Goal: Task Accomplishment & Management: Use online tool/utility

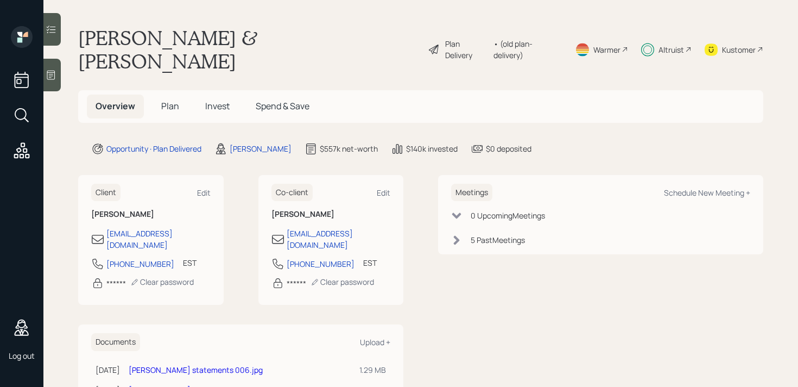
click at [466, 38] on div "Plan Delivery" at bounding box center [466, 49] width 43 height 23
click at [270, 100] on span "Spend & Save" at bounding box center [283, 106] width 54 height 12
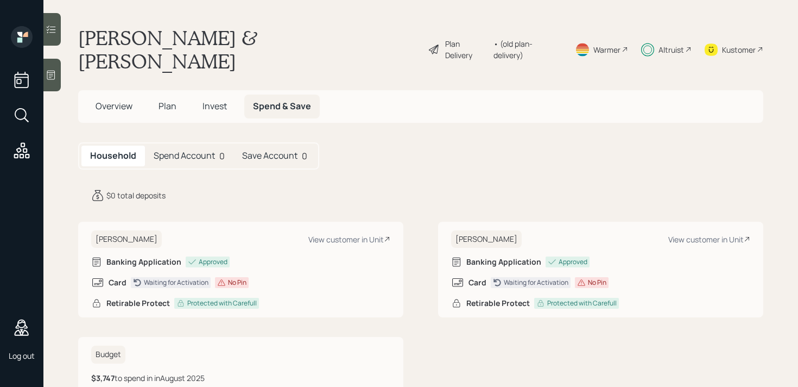
click at [52, 33] on icon at bounding box center [51, 29] width 11 height 11
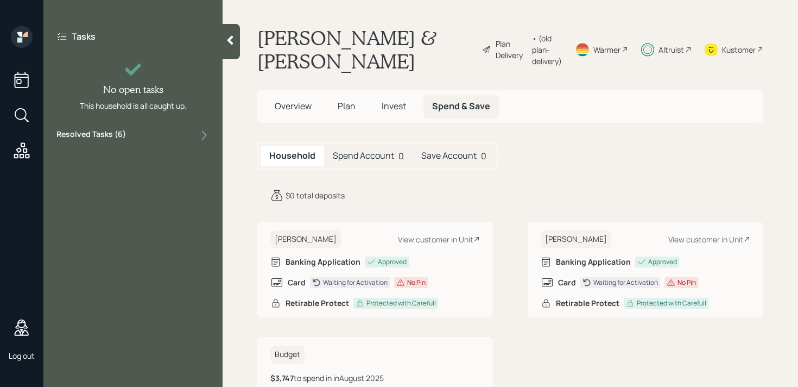
click at [80, 35] on label "Tasks" at bounding box center [84, 36] width 24 height 12
click at [224, 45] on div at bounding box center [231, 41] width 17 height 35
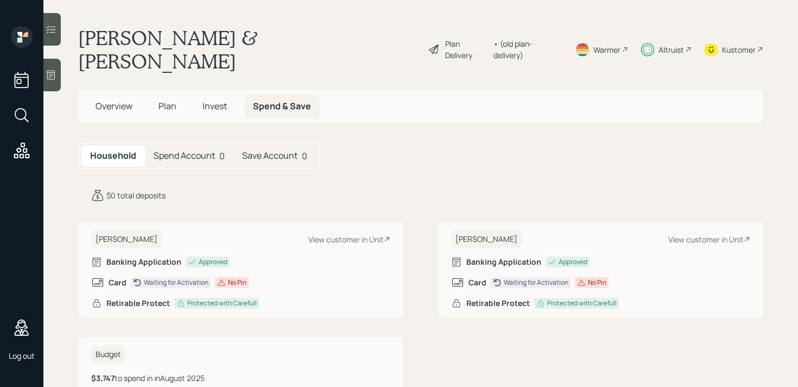
click at [52, 81] on div at bounding box center [51, 75] width 17 height 33
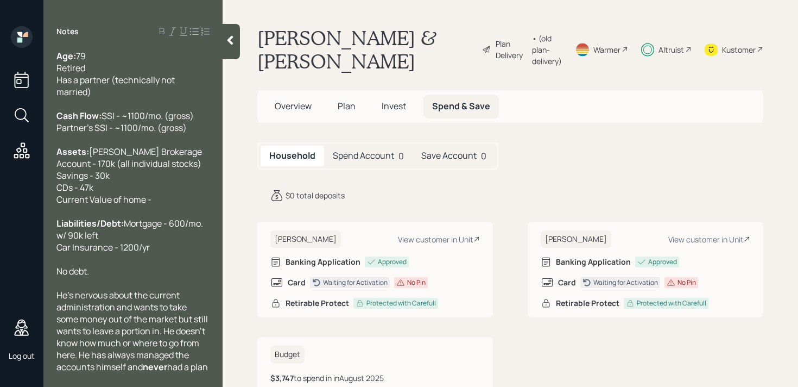
scroll to position [82, 0]
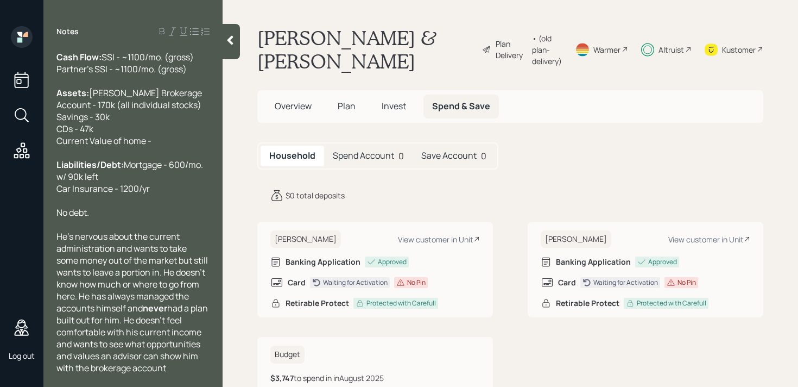
click at [228, 42] on icon at bounding box center [230, 40] width 11 height 11
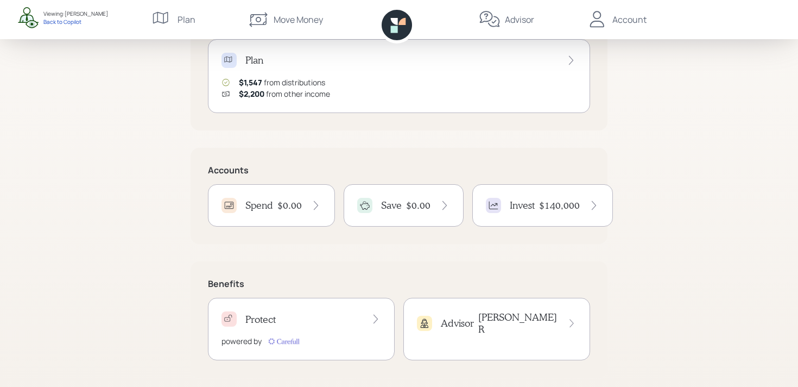
scroll to position [160, 0]
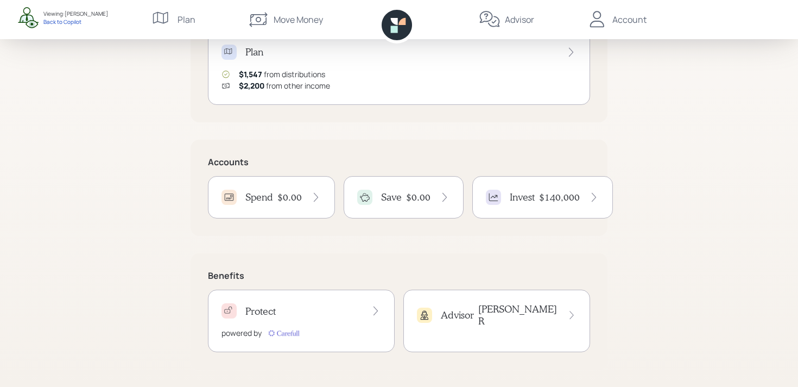
click at [294, 192] on h4 "$0.00" at bounding box center [289, 197] width 24 height 12
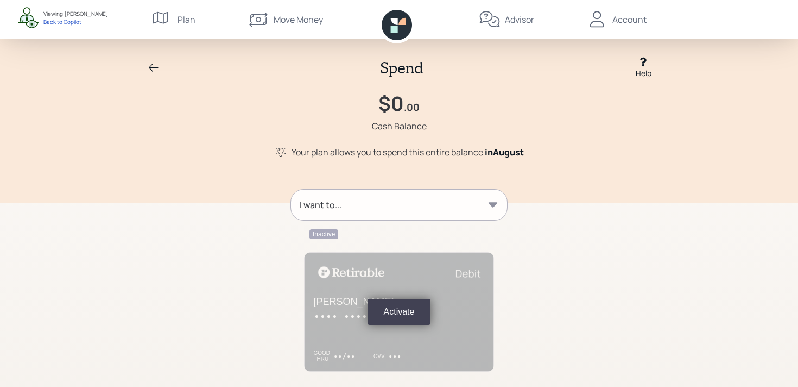
click at [150, 65] on icon at bounding box center [153, 67] width 13 height 13
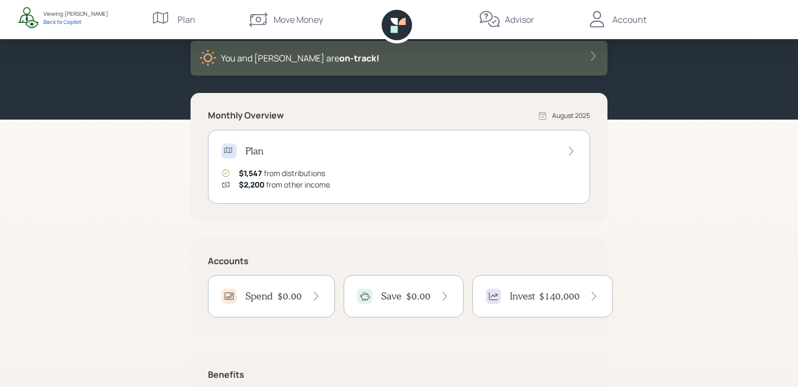
scroll to position [79, 0]
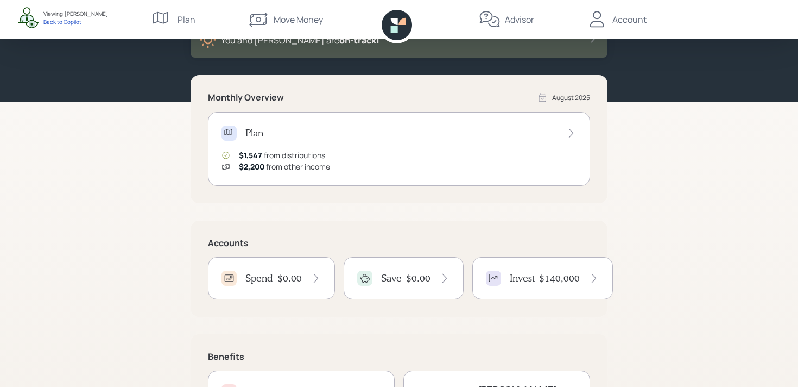
click at [371, 289] on div "Save $0.00" at bounding box center [404, 278] width 120 height 42
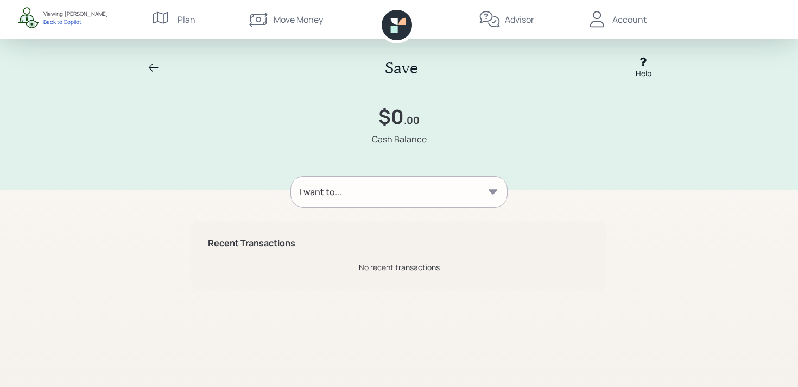
click at [149, 62] on icon at bounding box center [153, 67] width 13 height 13
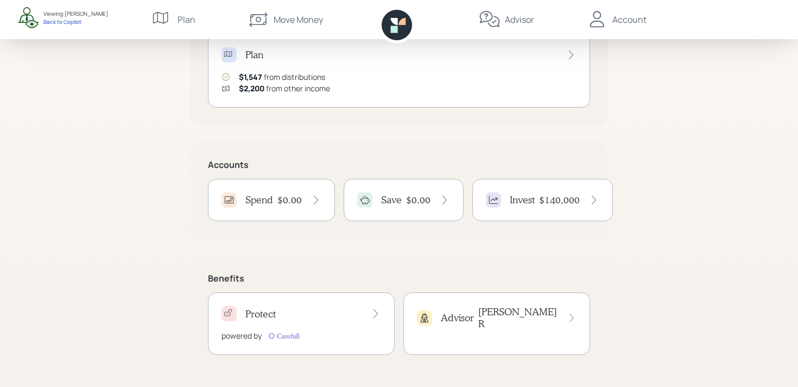
scroll to position [160, 0]
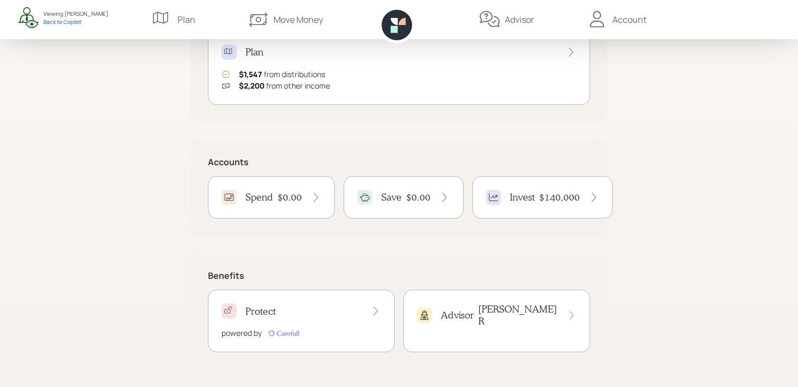
click at [497, 201] on icon at bounding box center [493, 197] width 11 height 11
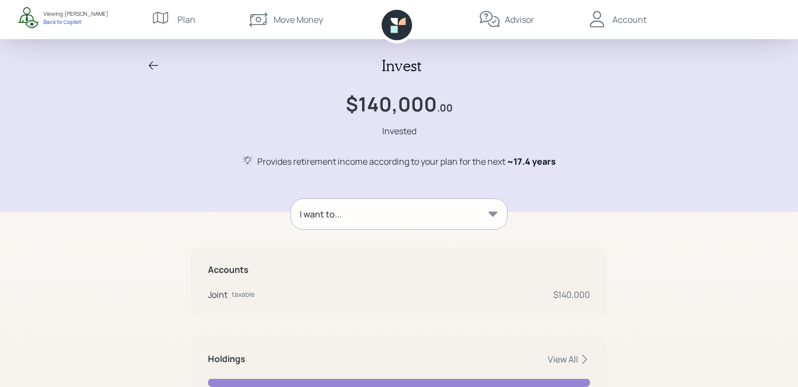
click at [155, 64] on icon at bounding box center [153, 65] width 13 height 13
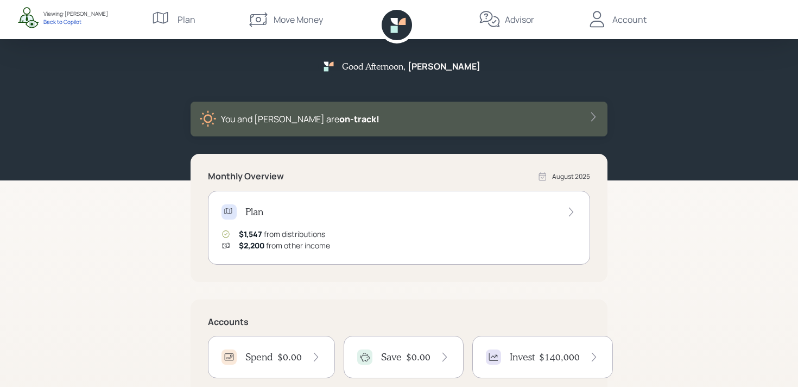
click at [304, 31] on div "Move Money" at bounding box center [285, 19] width 75 height 39
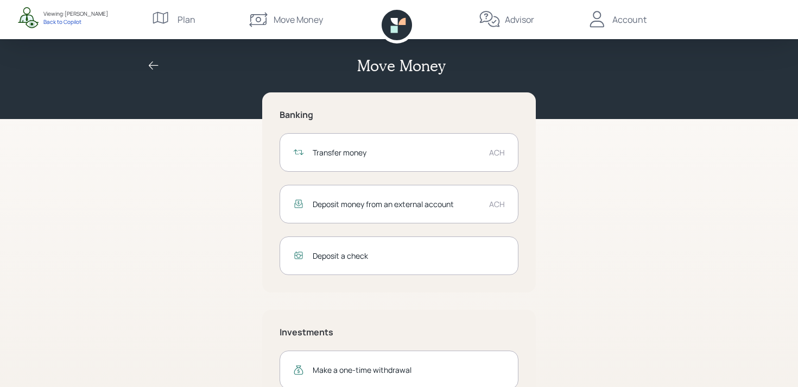
click at [433, 201] on div "Deposit money from an external account" at bounding box center [397, 203] width 168 height 11
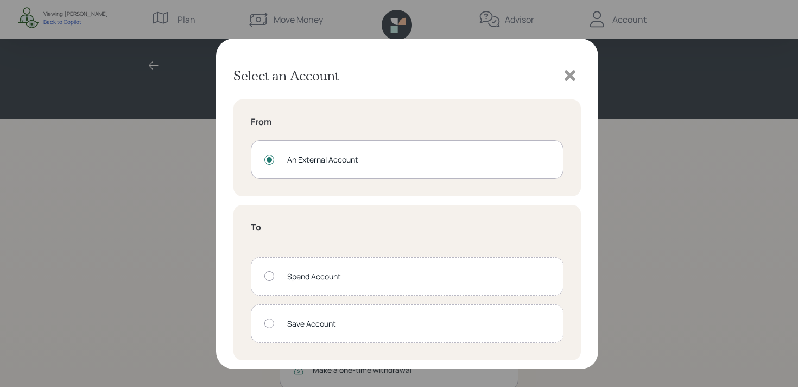
click at [386, 276] on div "Spend Account" at bounding box center [418, 275] width 263 height 11
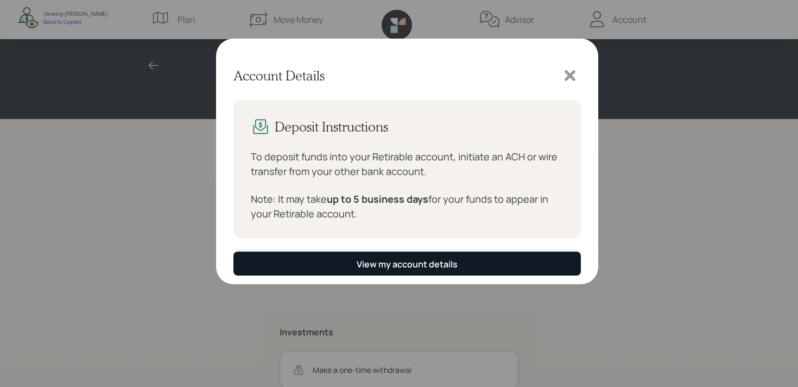
click at [426, 272] on button "View my account details" at bounding box center [407, 262] width 348 height 23
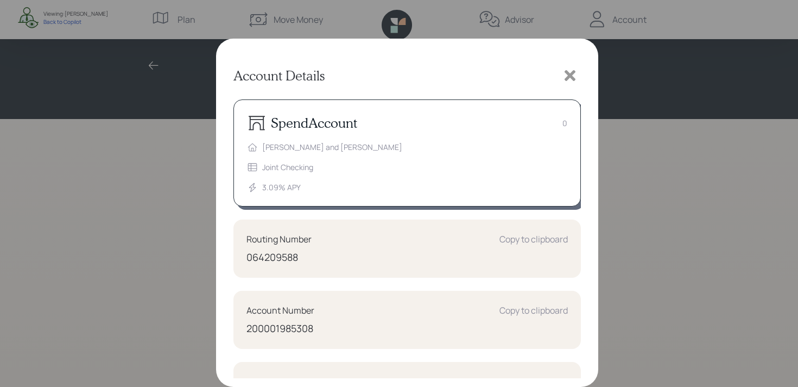
click at [572, 81] on icon at bounding box center [570, 75] width 16 height 16
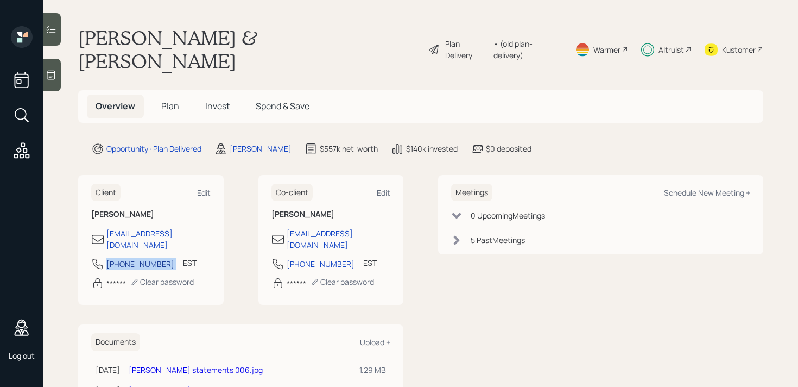
drag, startPoint x: 162, startPoint y: 231, endPoint x: 108, endPoint y: 227, distance: 54.5
click at [108, 257] on div "352-949-3338 EST Currently 2:53 PM" at bounding box center [150, 267] width 119 height 20
copy div "352-949-3338"
